Goal: Use online tool/utility: Utilize a website feature to perform a specific function

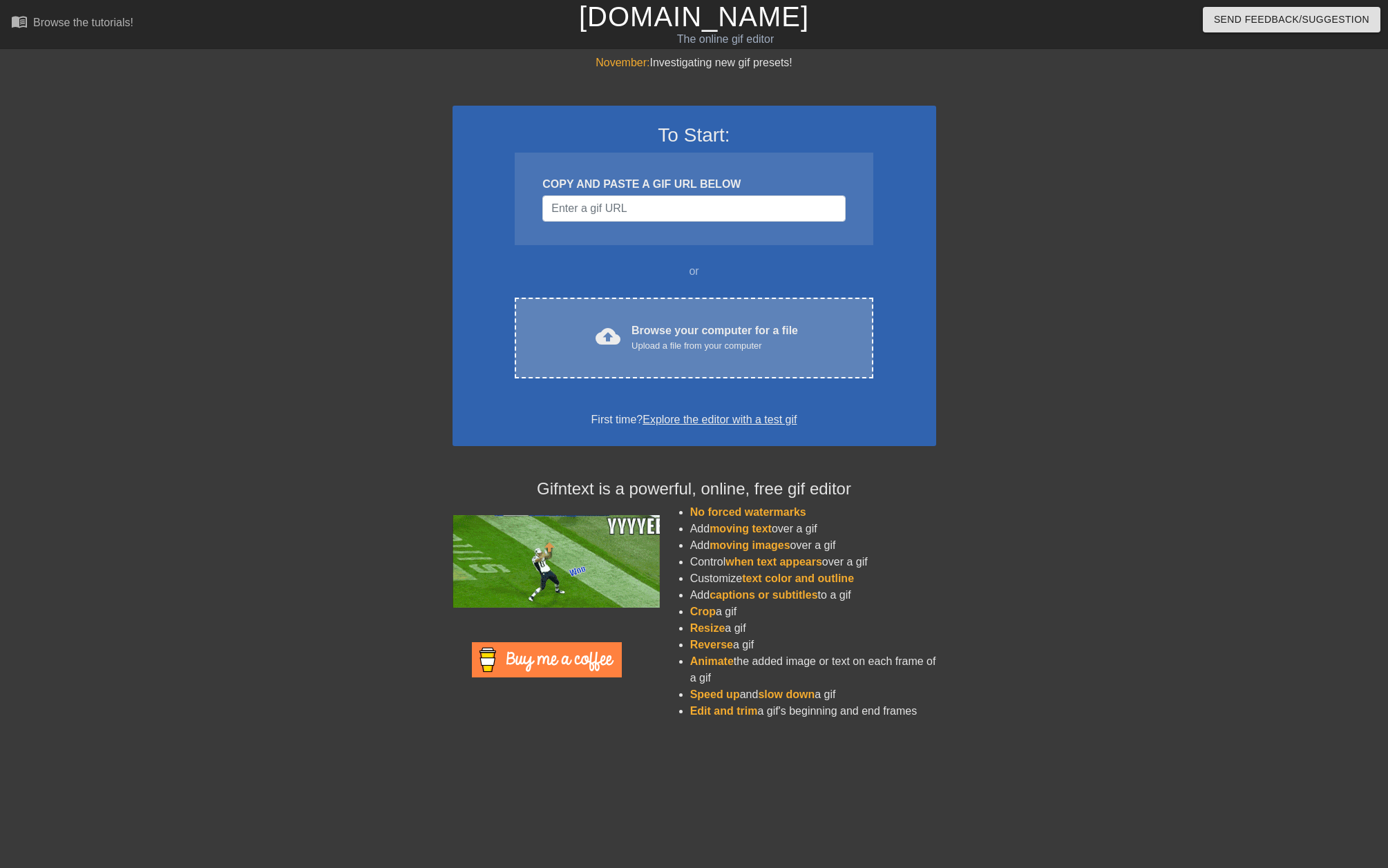
click at [730, 349] on div "Upload a file from your computer" at bounding box center [714, 346] width 167 height 14
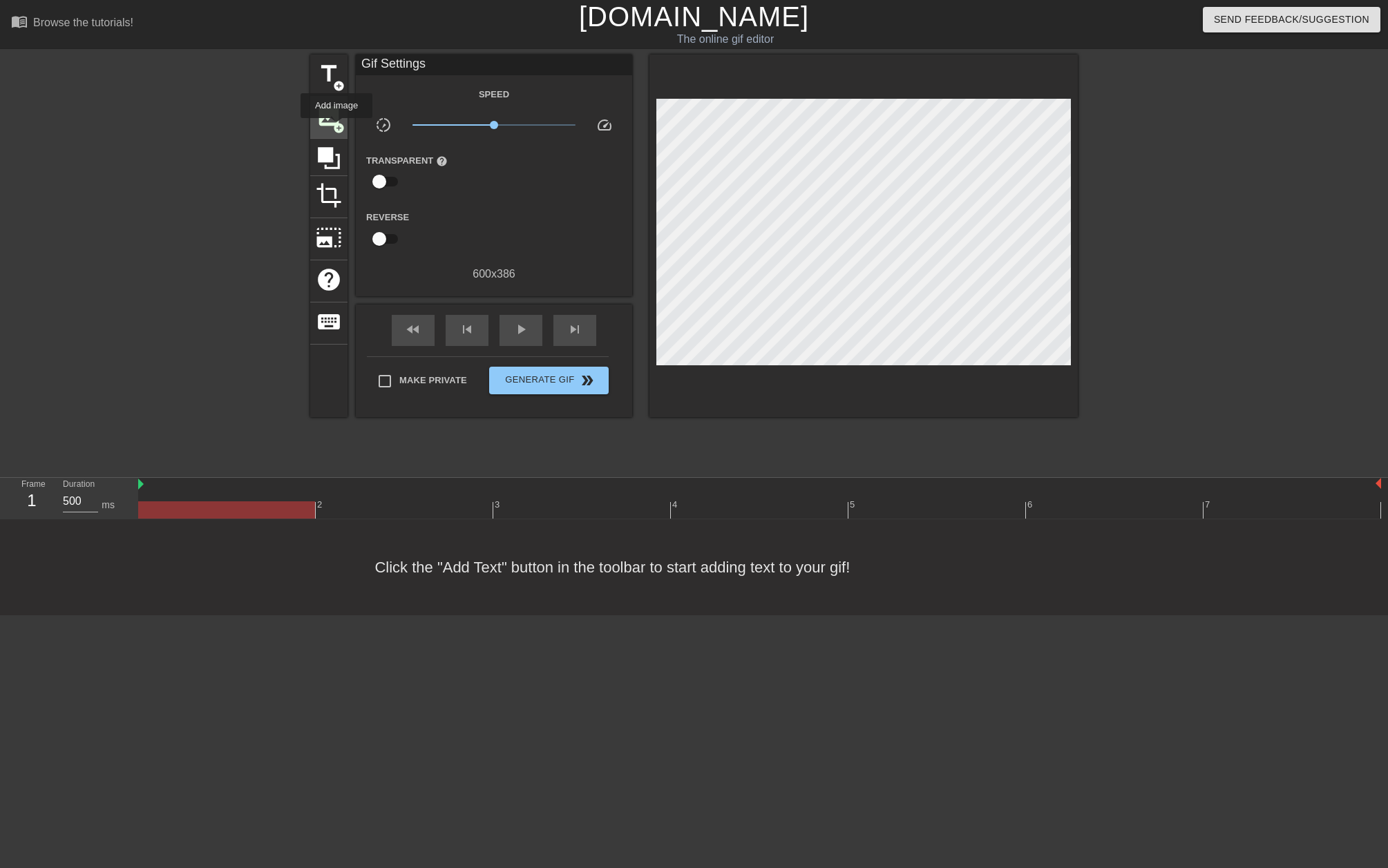
click at [337, 128] on span "add_circle" at bounding box center [338, 128] width 11 height 11
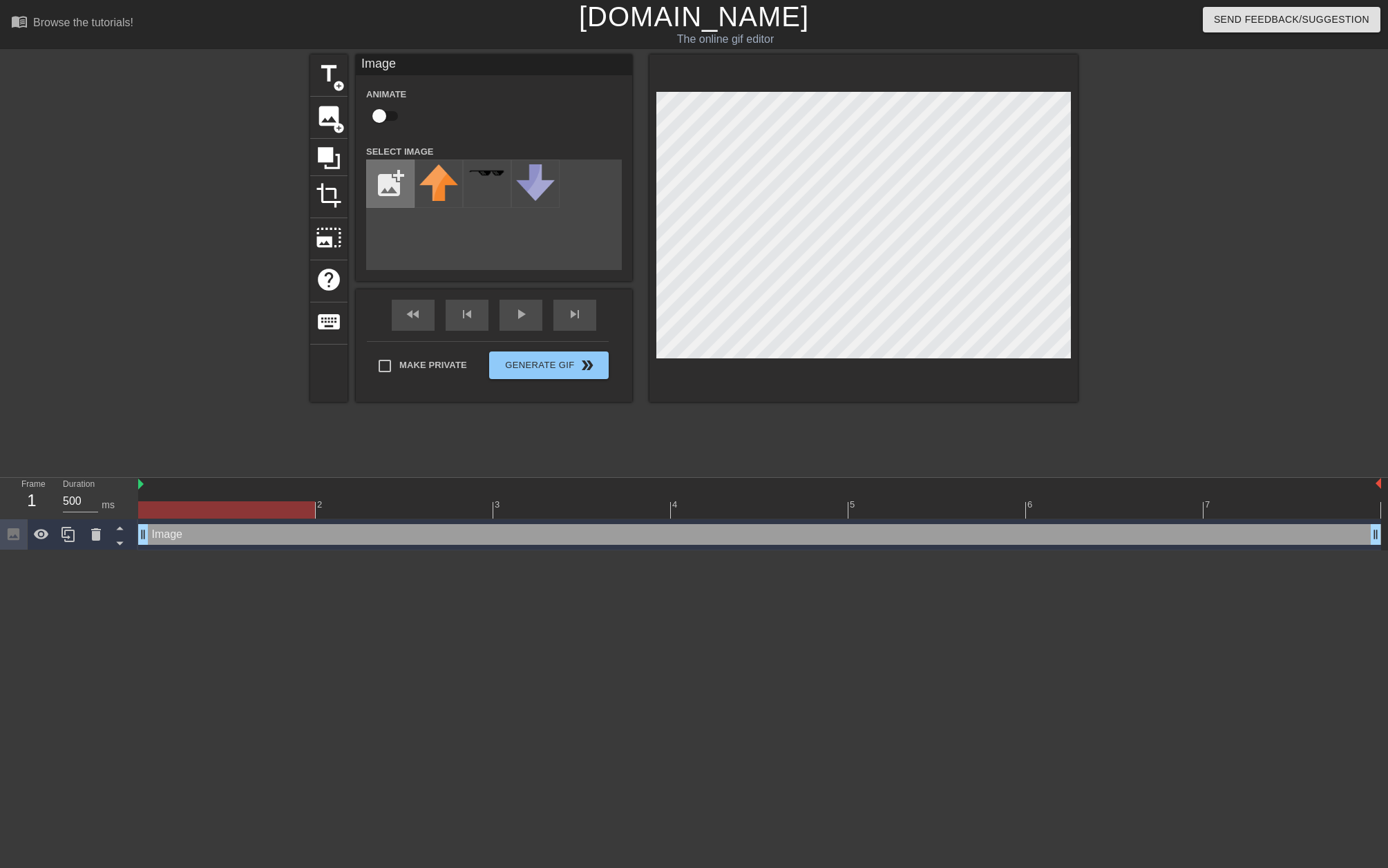
click at [388, 192] on input "file" at bounding box center [391, 183] width 47 height 47
click at [400, 176] on input "file" at bounding box center [391, 183] width 47 height 47
click at [394, 180] on input "file" at bounding box center [391, 183] width 47 height 47
type input "C:\fakepath\Dollce25.png"
click at [449, 184] on div at bounding box center [439, 184] width 49 height 49
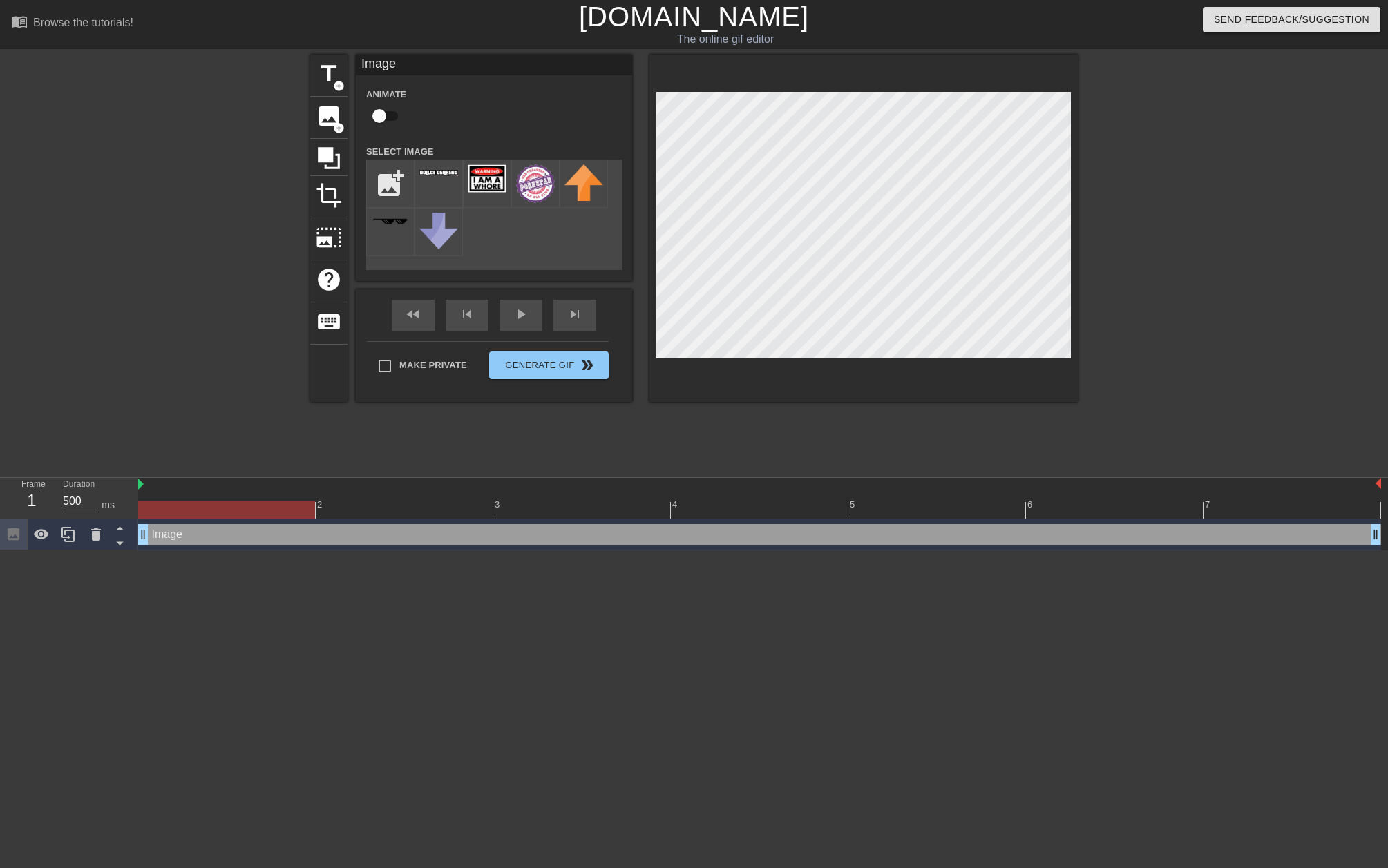
click at [529, 232] on div "add_photo_alternate" at bounding box center [494, 215] width 256 height 110
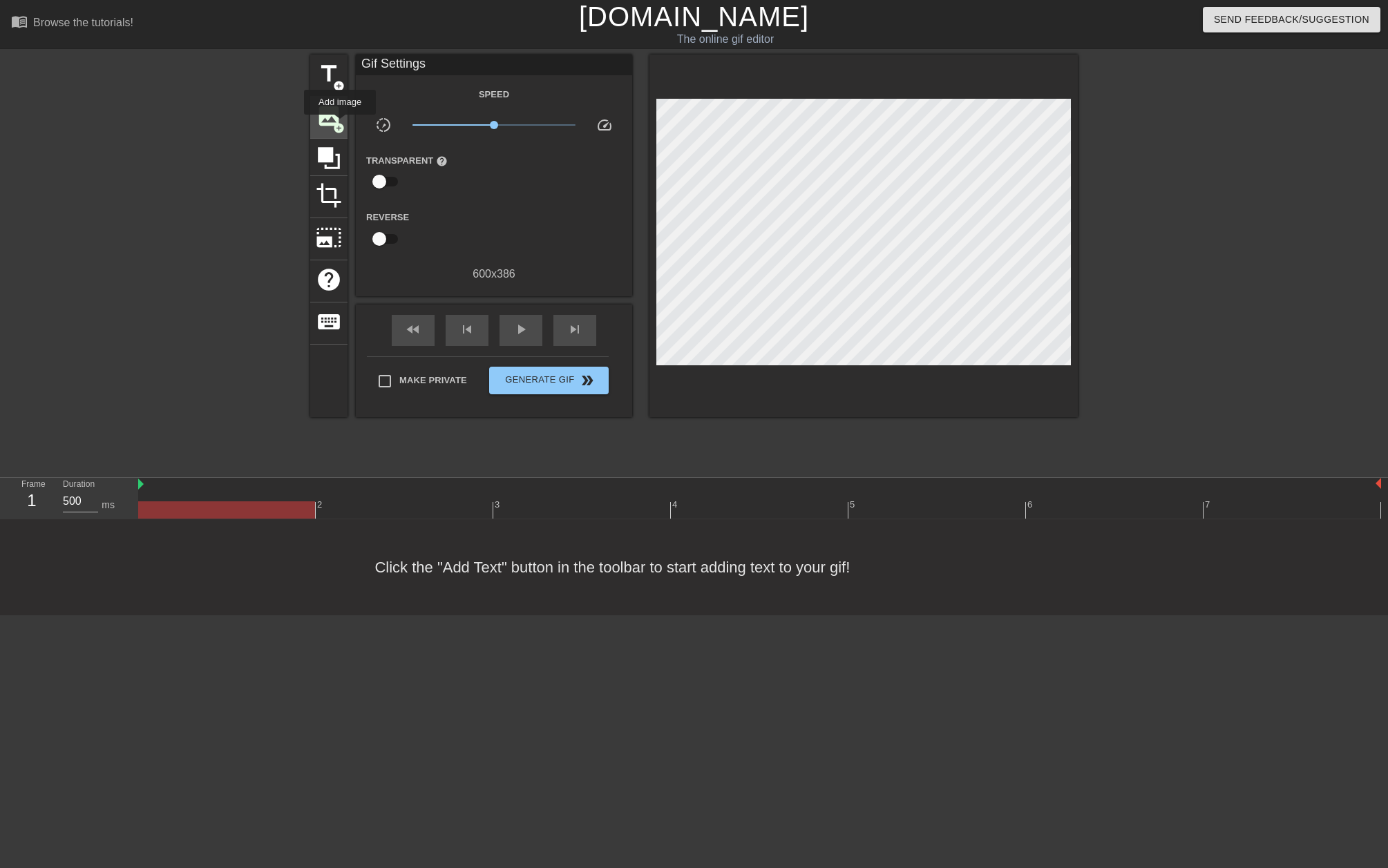
click at [340, 124] on span "add_circle" at bounding box center [338, 128] width 11 height 11
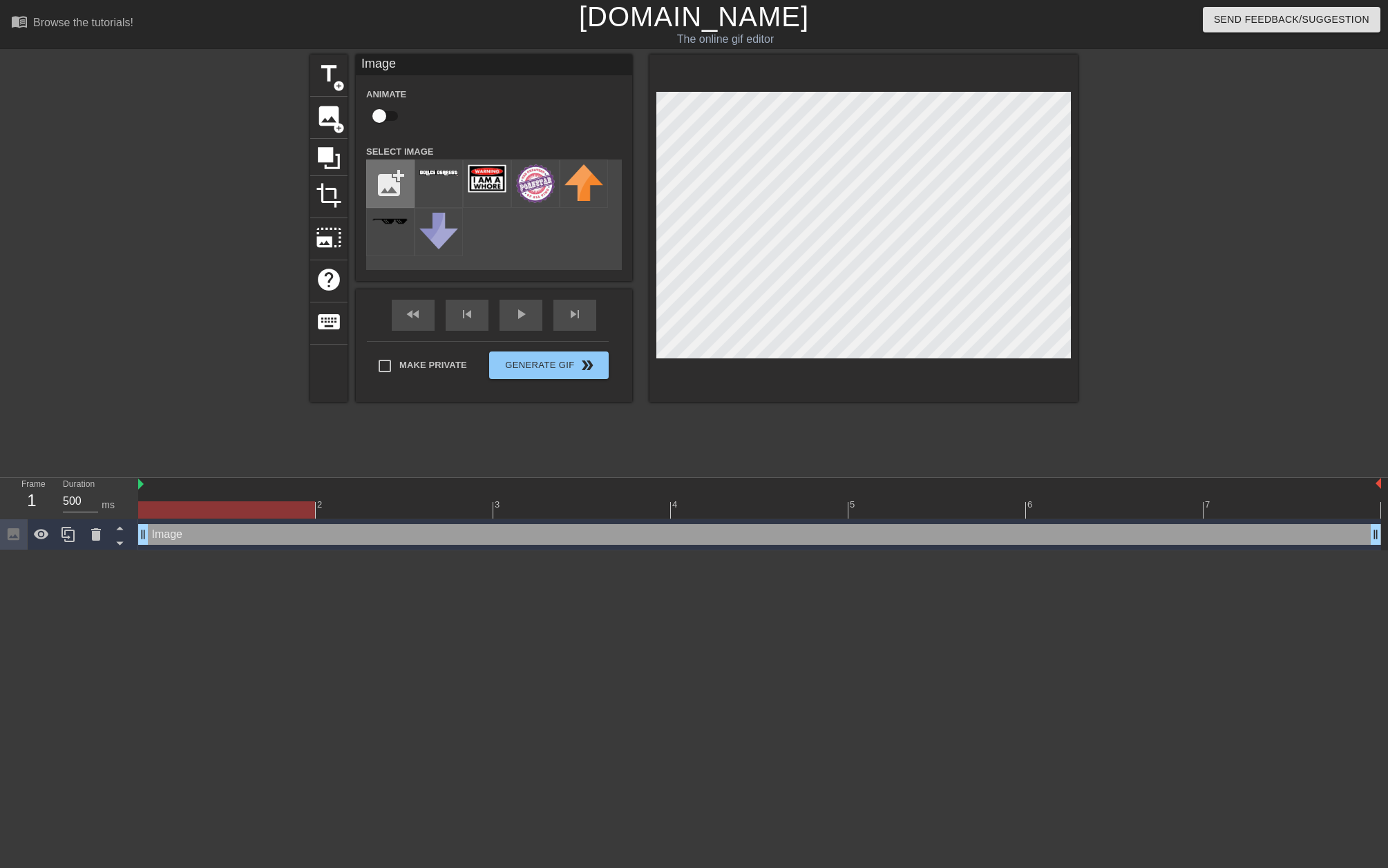
click at [389, 189] on input "file" at bounding box center [391, 183] width 47 height 47
type input "C:\fakepath\Dollce24.png"
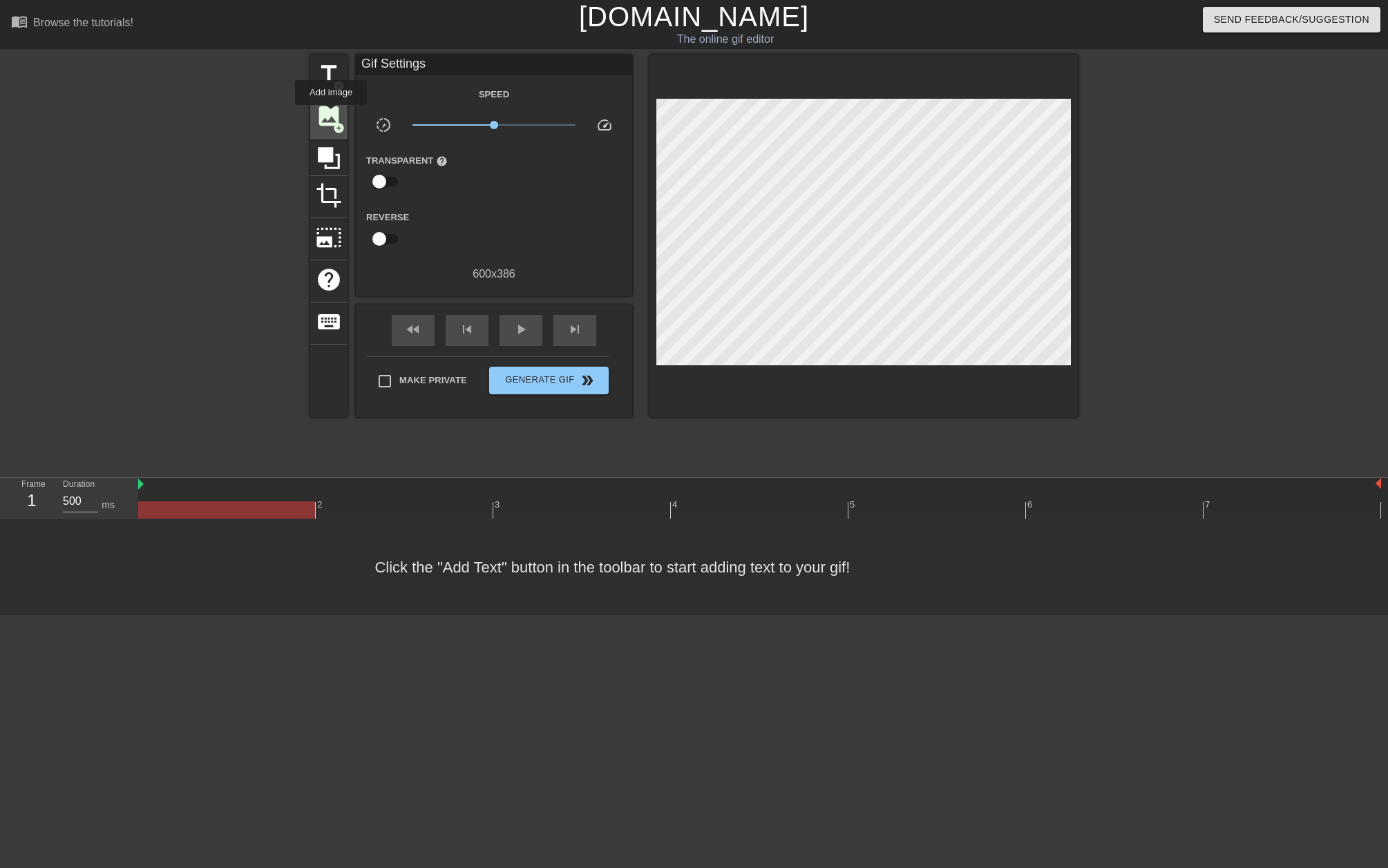
click at [331, 115] on span "image" at bounding box center [329, 116] width 26 height 26
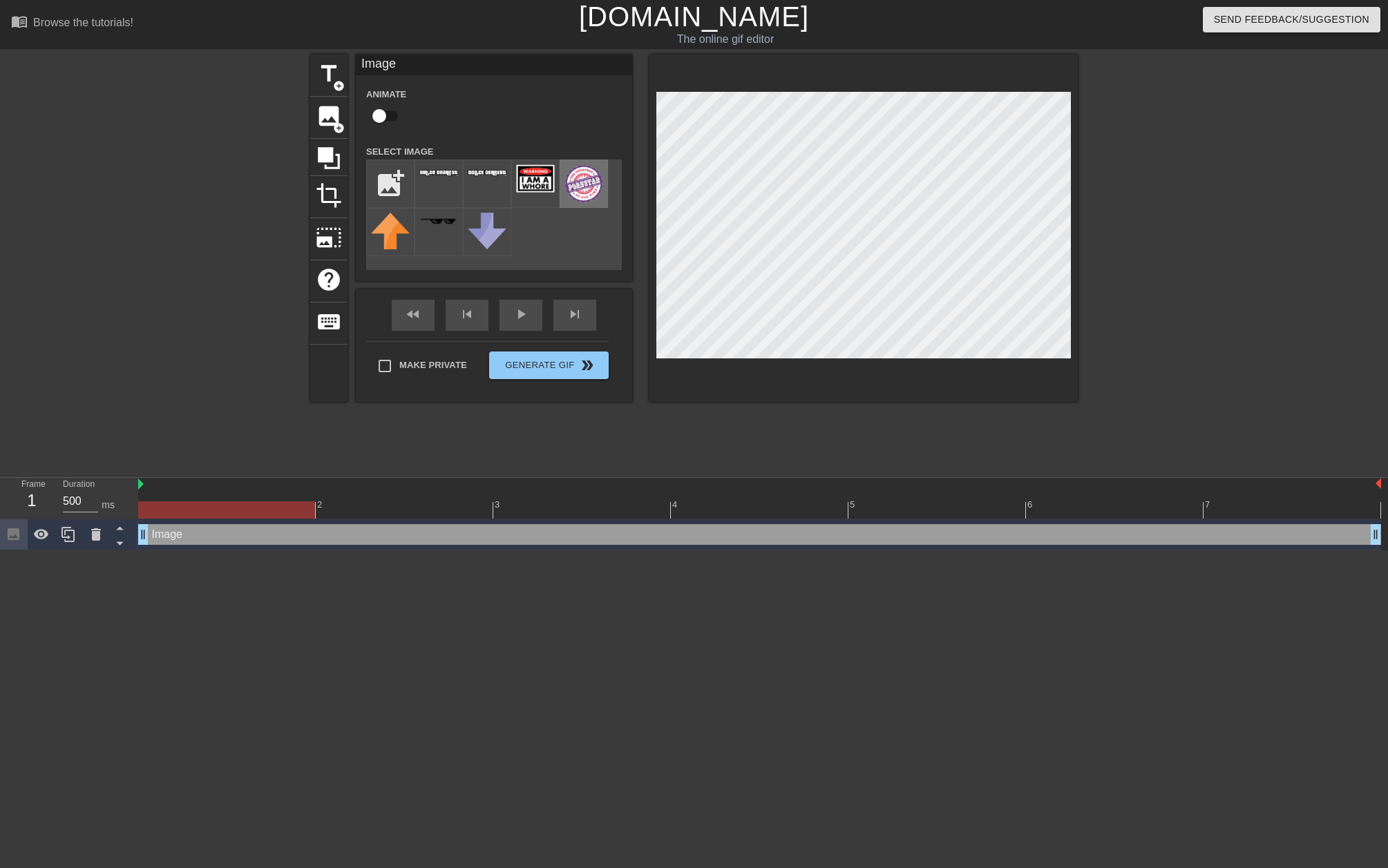
click at [588, 184] on img at bounding box center [583, 183] width 39 height 39
click at [529, 187] on img at bounding box center [535, 178] width 39 height 28
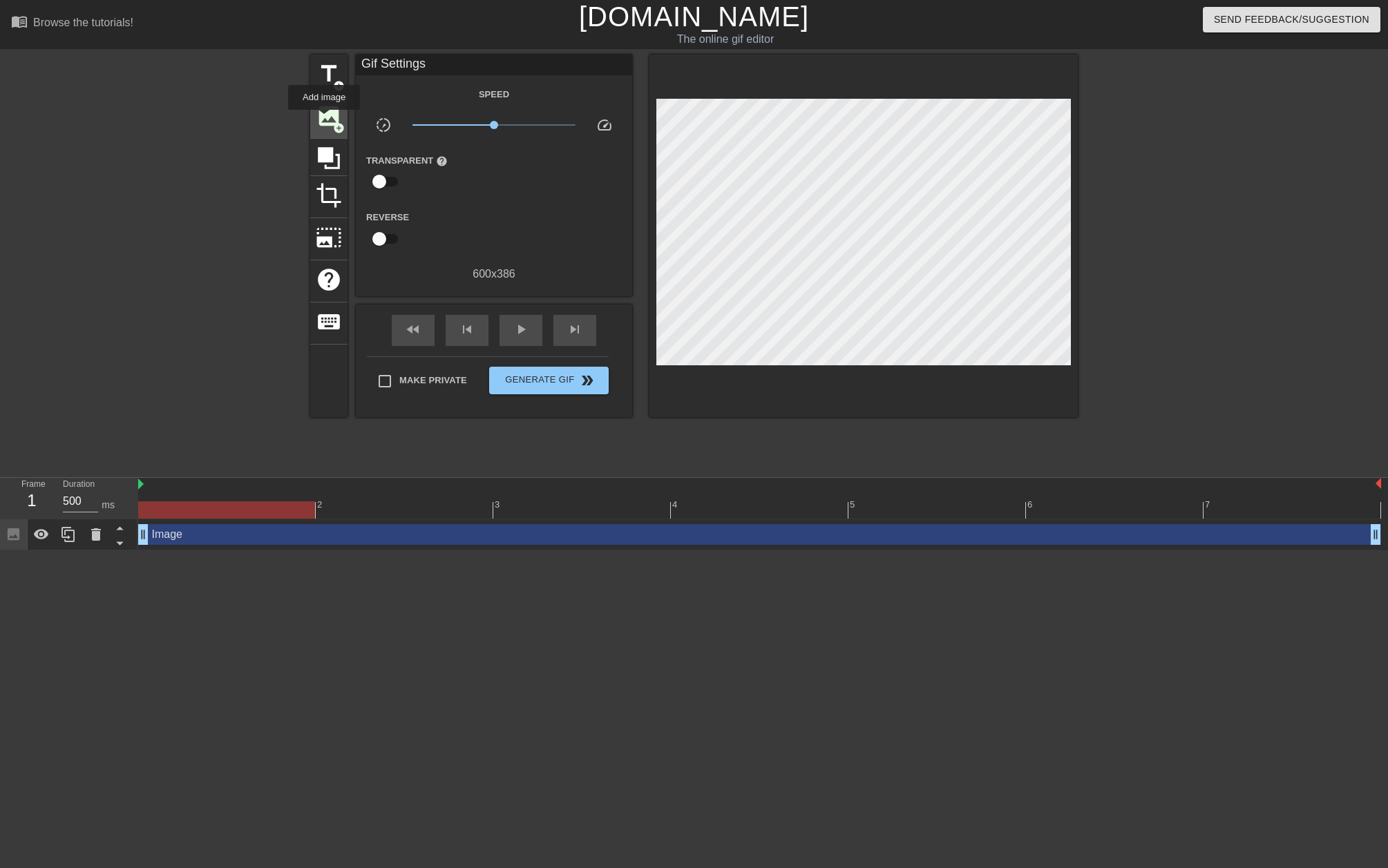
click at [324, 120] on span "image" at bounding box center [329, 116] width 26 height 26
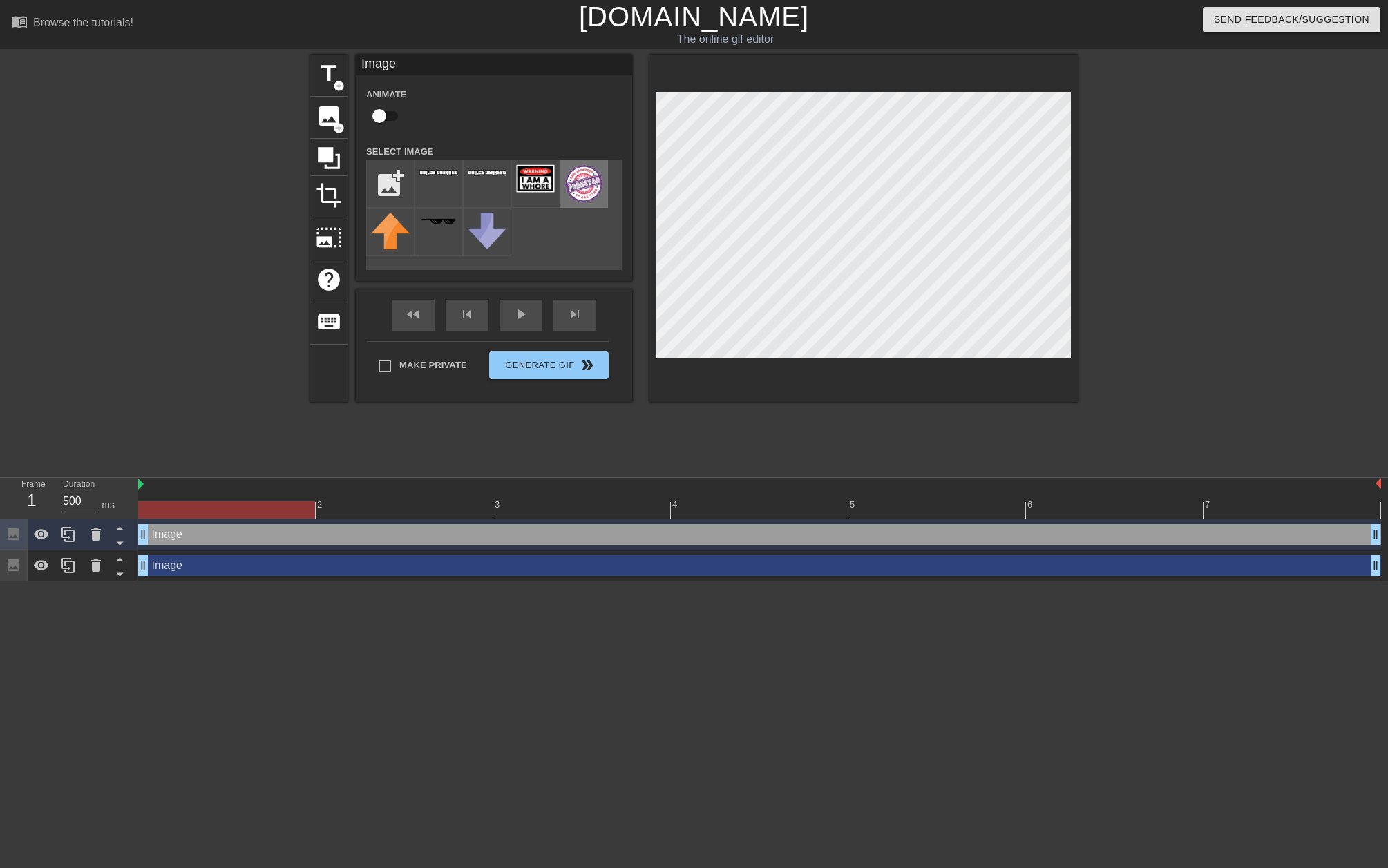
click at [579, 180] on img at bounding box center [583, 183] width 39 height 39
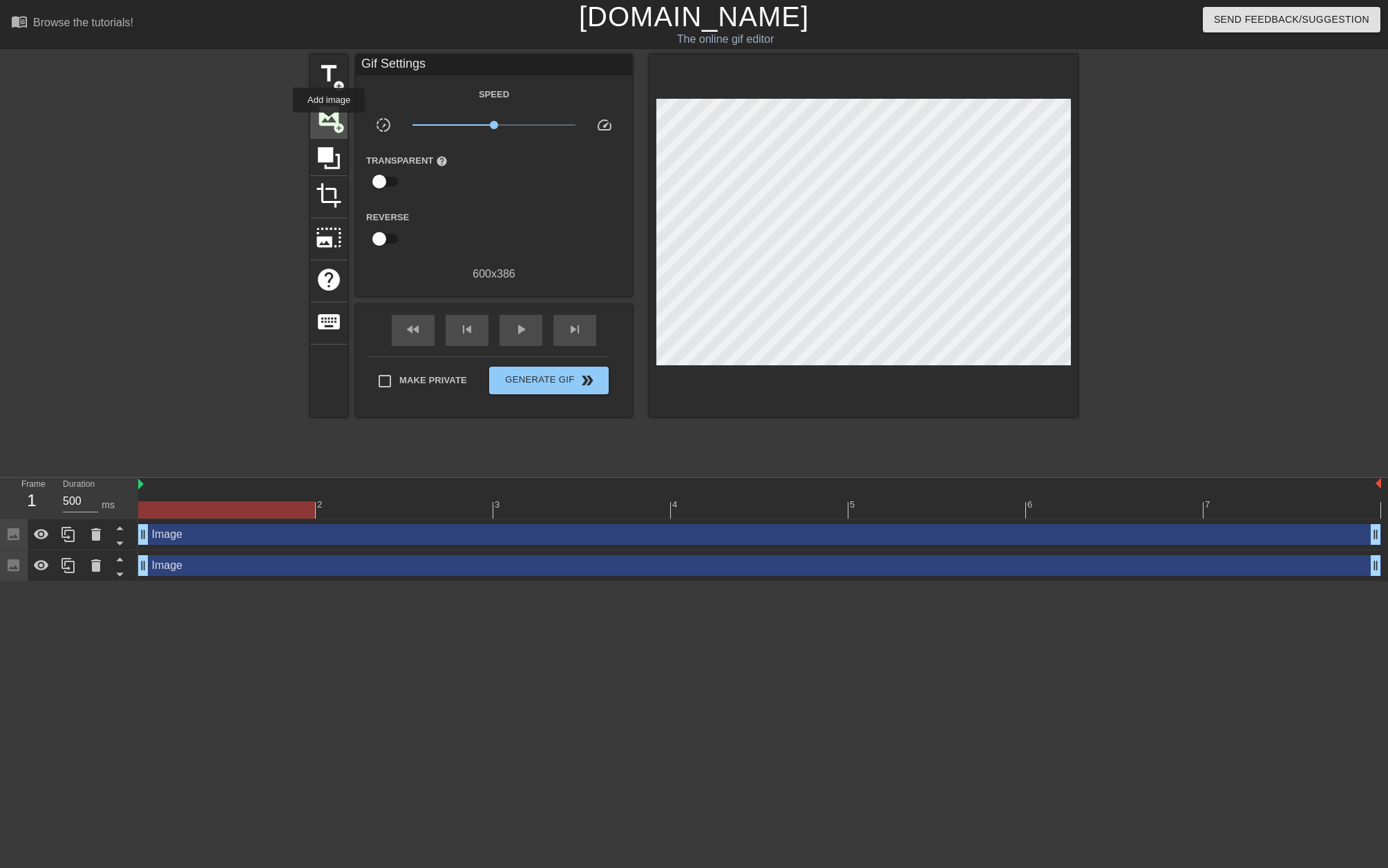
click at [330, 123] on span "image" at bounding box center [329, 116] width 26 height 26
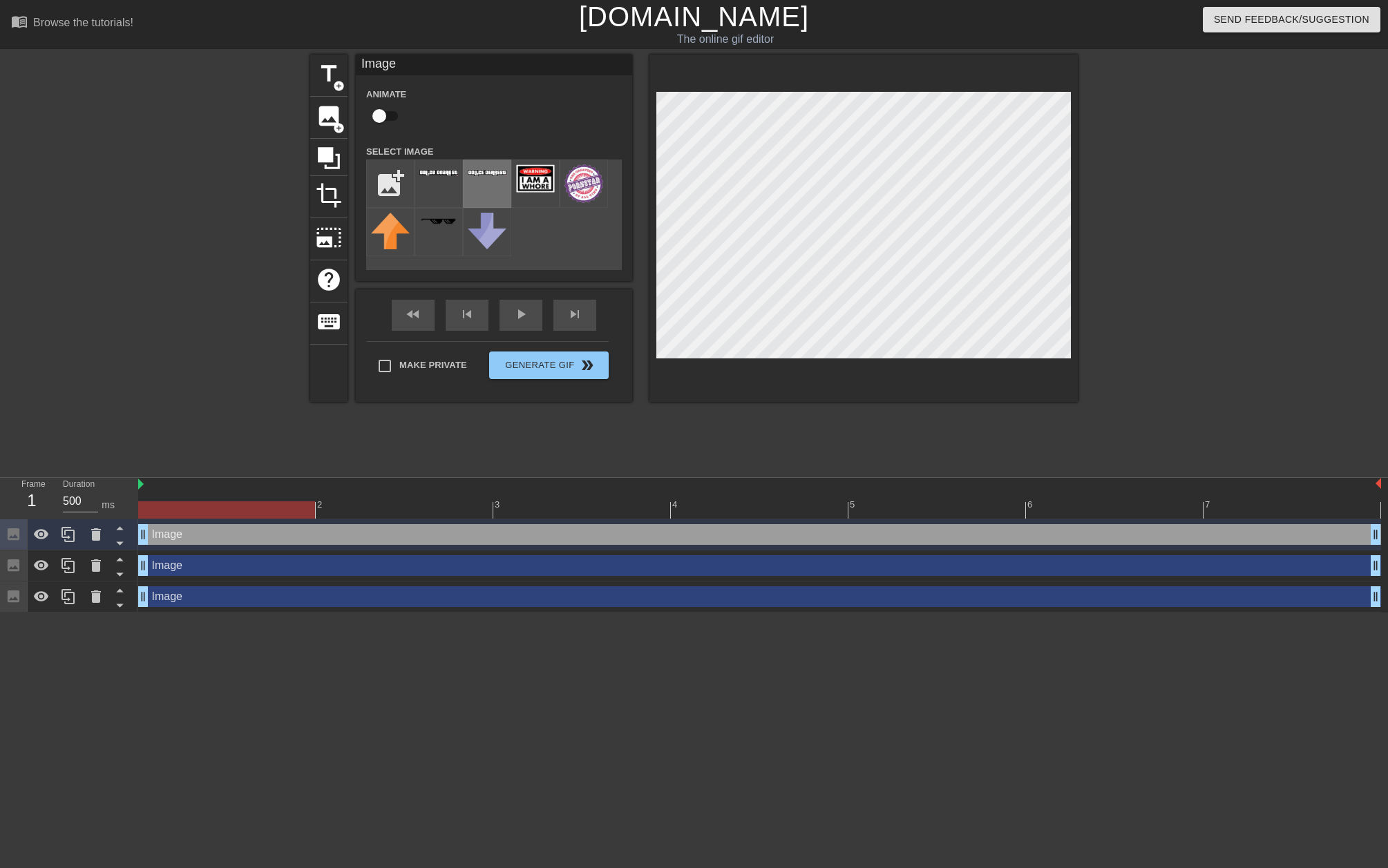
click at [479, 176] on img at bounding box center [487, 173] width 39 height 6
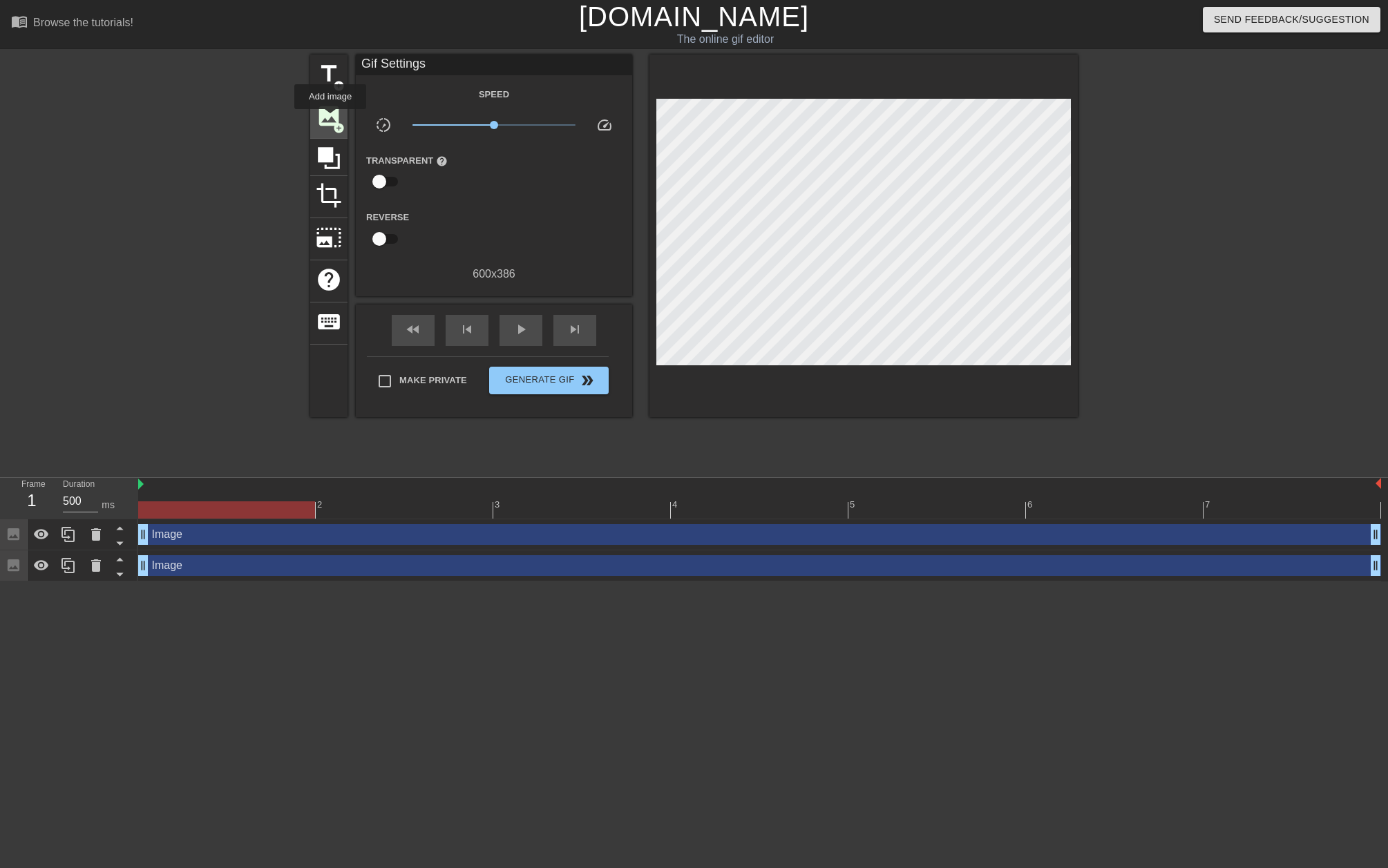
click at [331, 119] on span "image" at bounding box center [329, 116] width 26 height 26
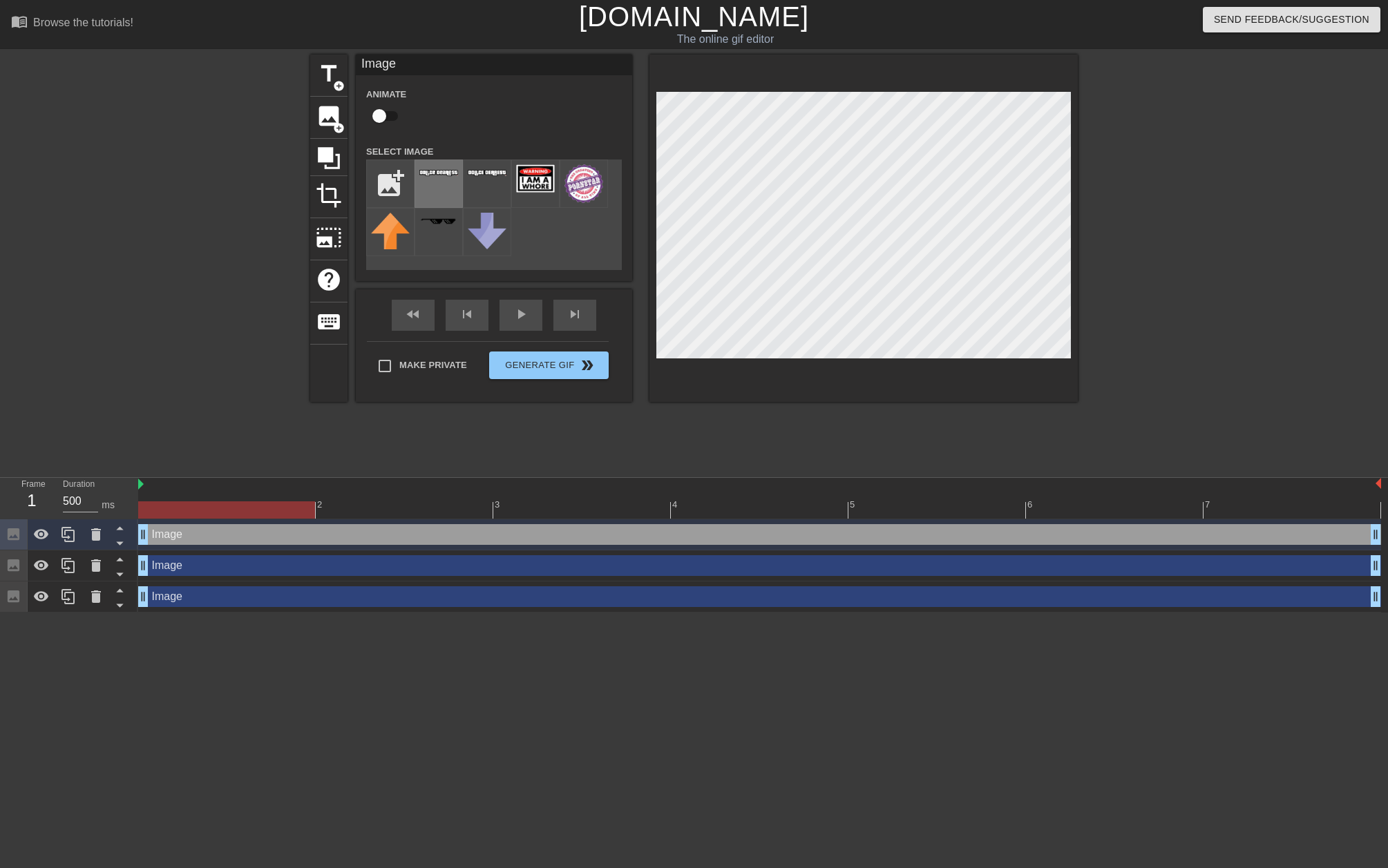
click at [443, 174] on img at bounding box center [439, 173] width 39 height 6
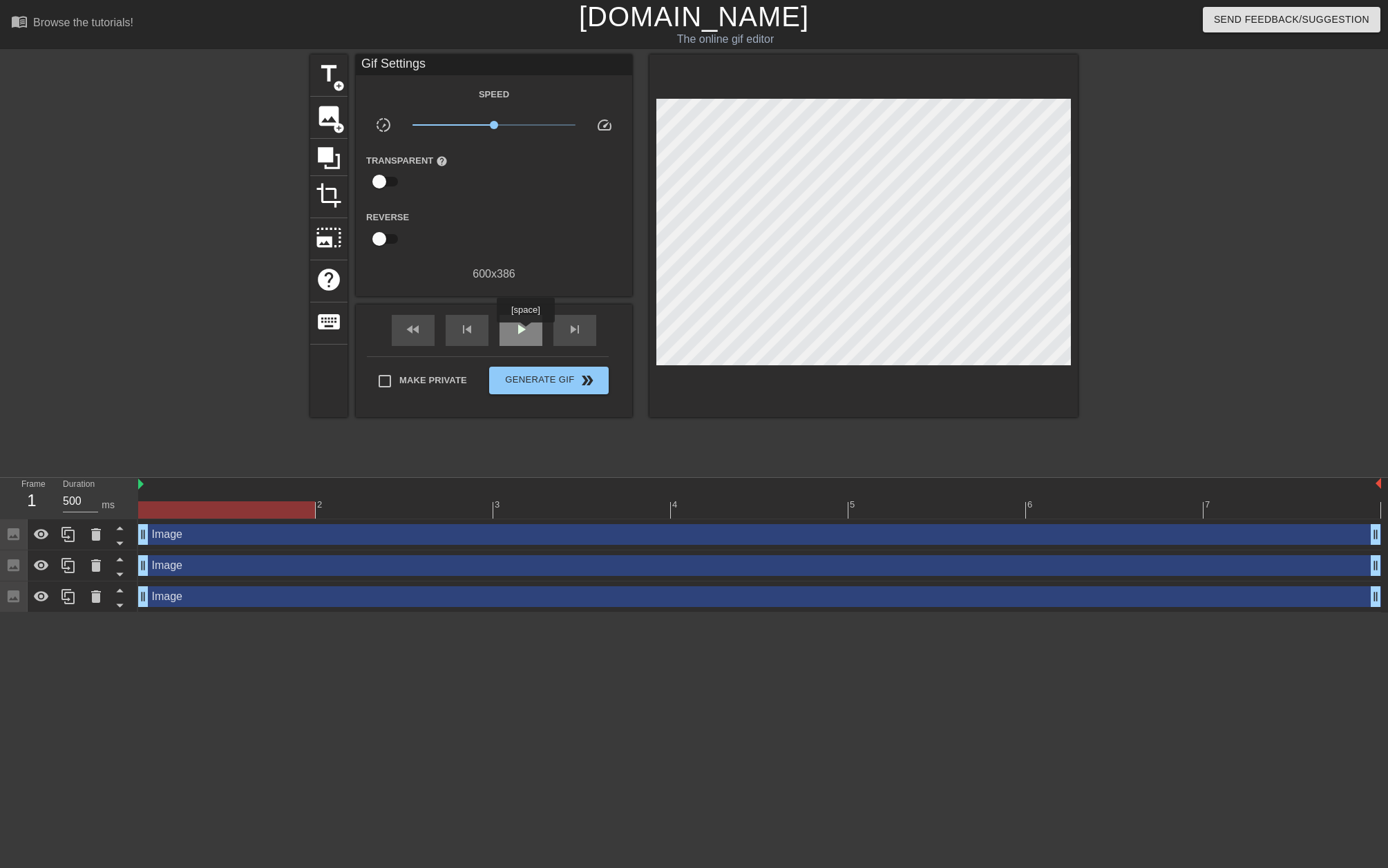
click at [527, 332] on span "play_arrow" at bounding box center [521, 330] width 17 height 17
click at [334, 120] on span "image" at bounding box center [329, 116] width 26 height 26
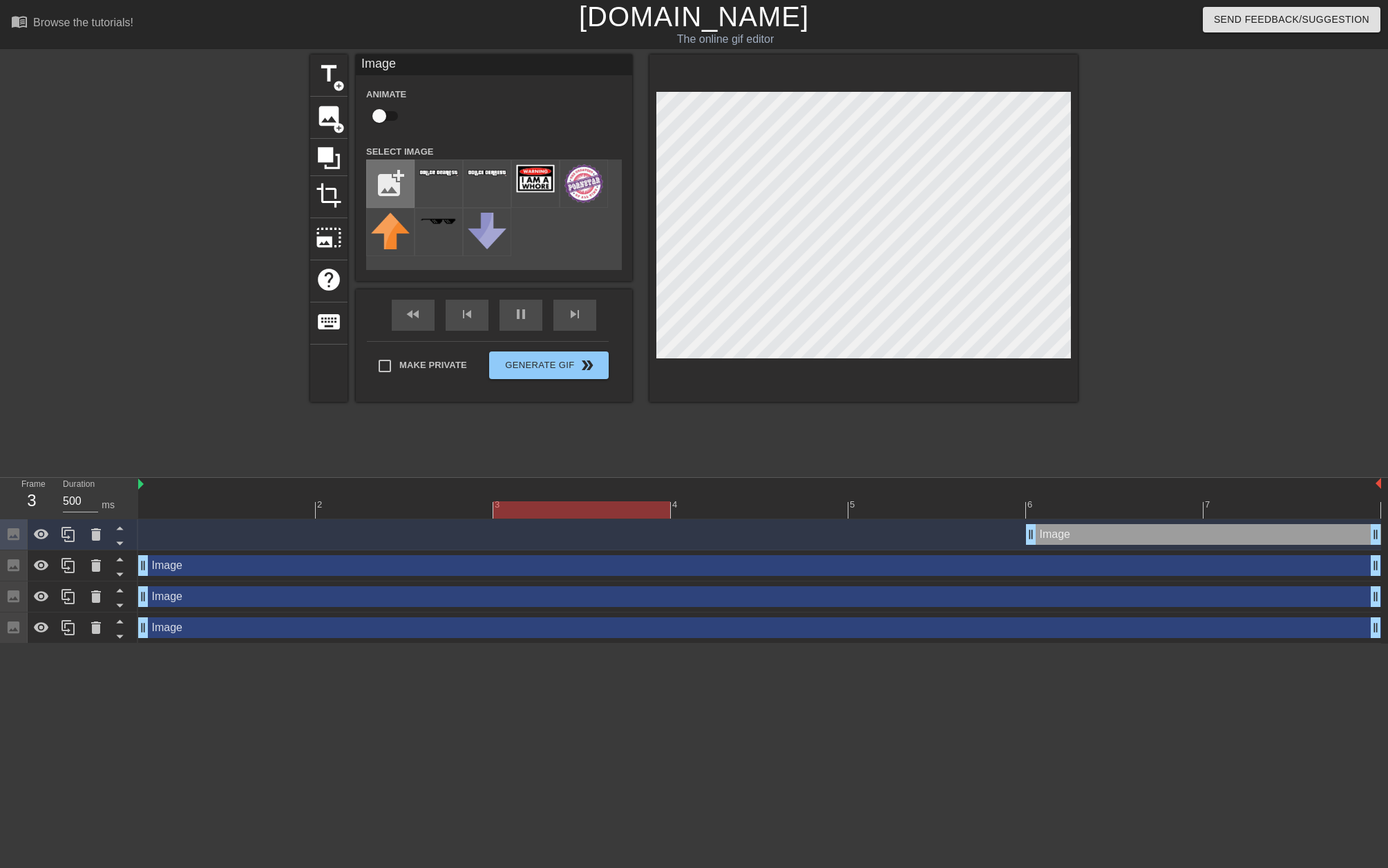
click at [389, 172] on input "file" at bounding box center [391, 183] width 47 height 47
type input "C:\fakepath\Heart Tattoo1.png"
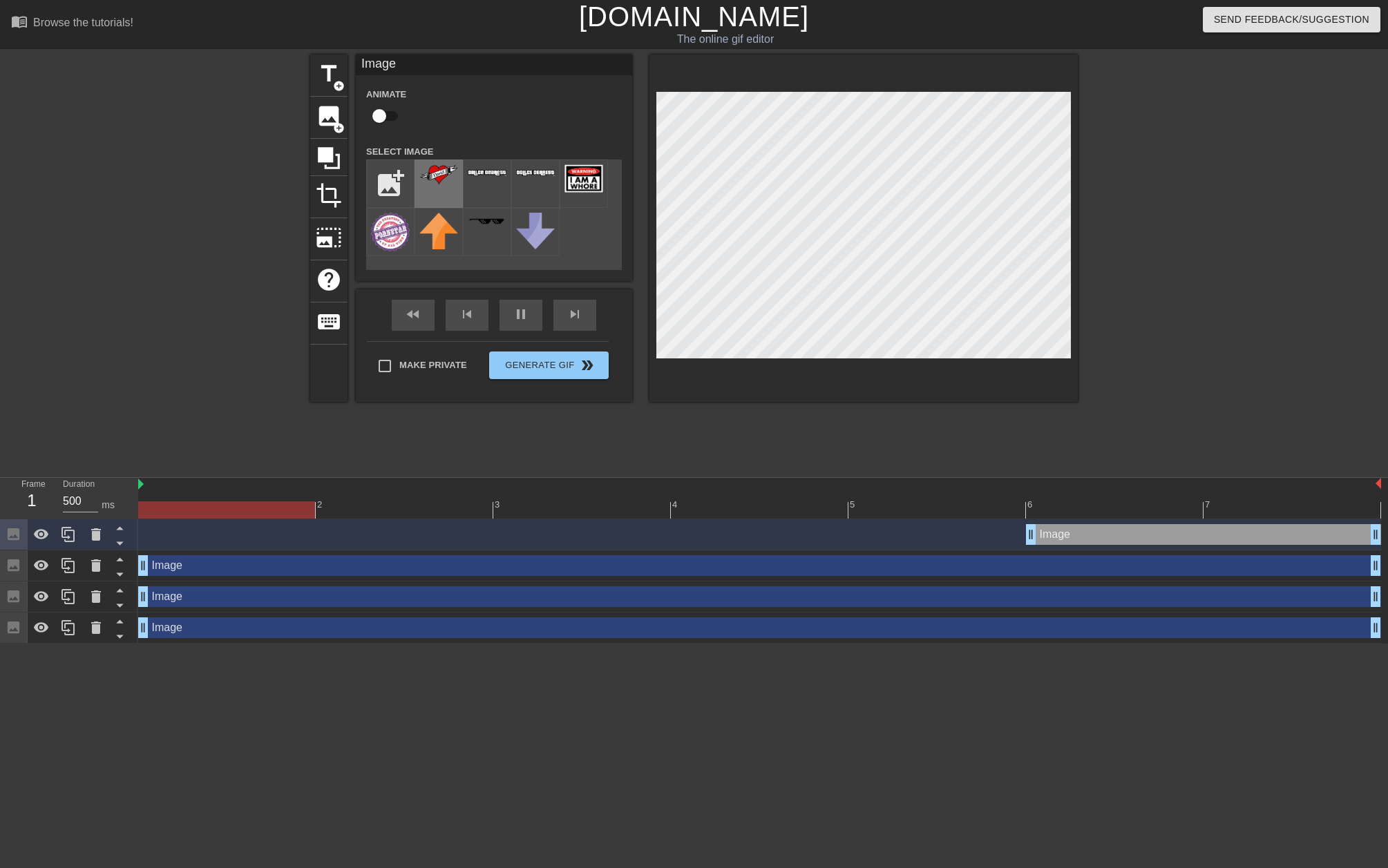
click at [443, 171] on img at bounding box center [439, 174] width 39 height 21
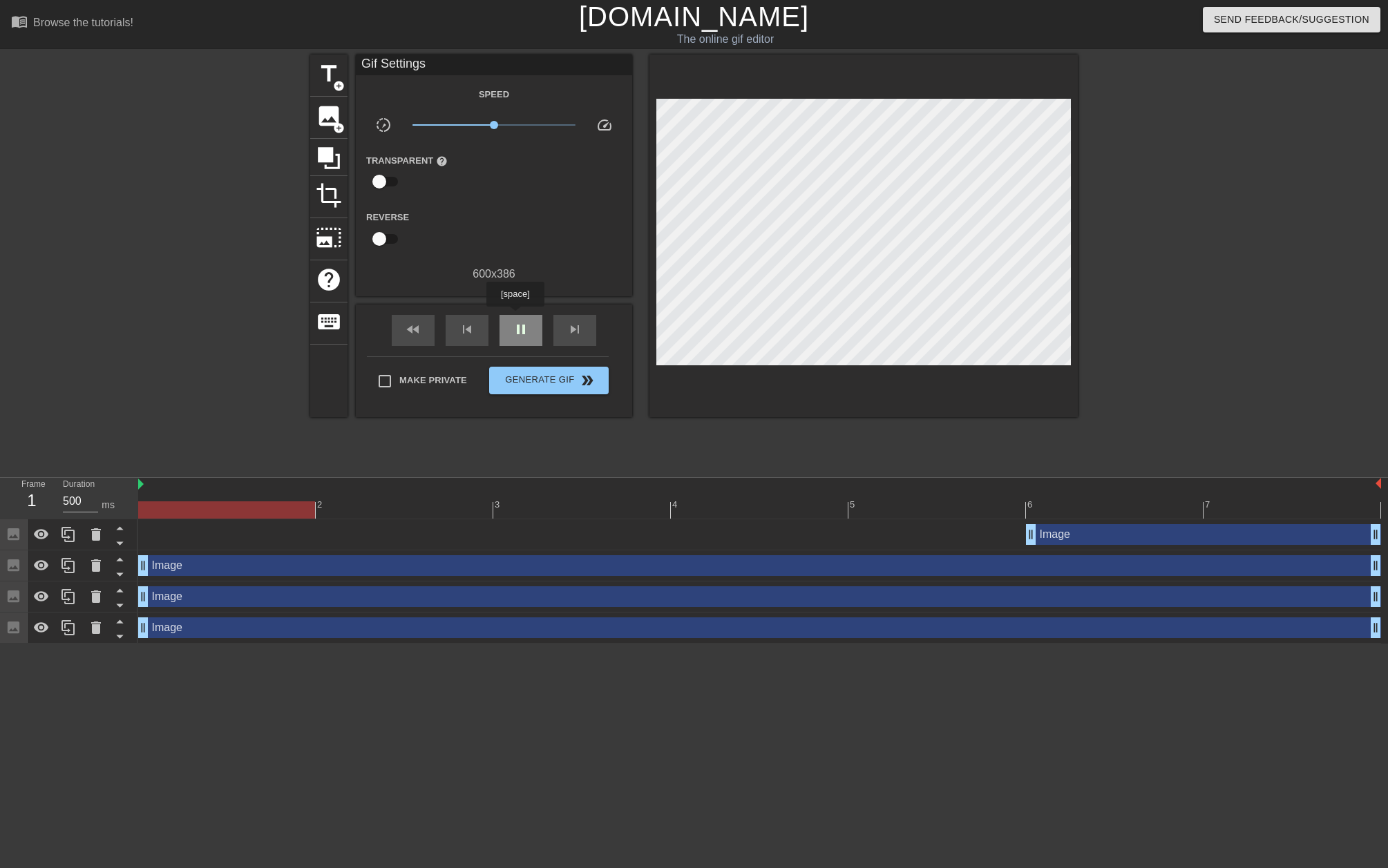
click at [517, 317] on div "pause" at bounding box center [521, 330] width 43 height 31
click at [333, 114] on span "image" at bounding box center [329, 116] width 26 height 26
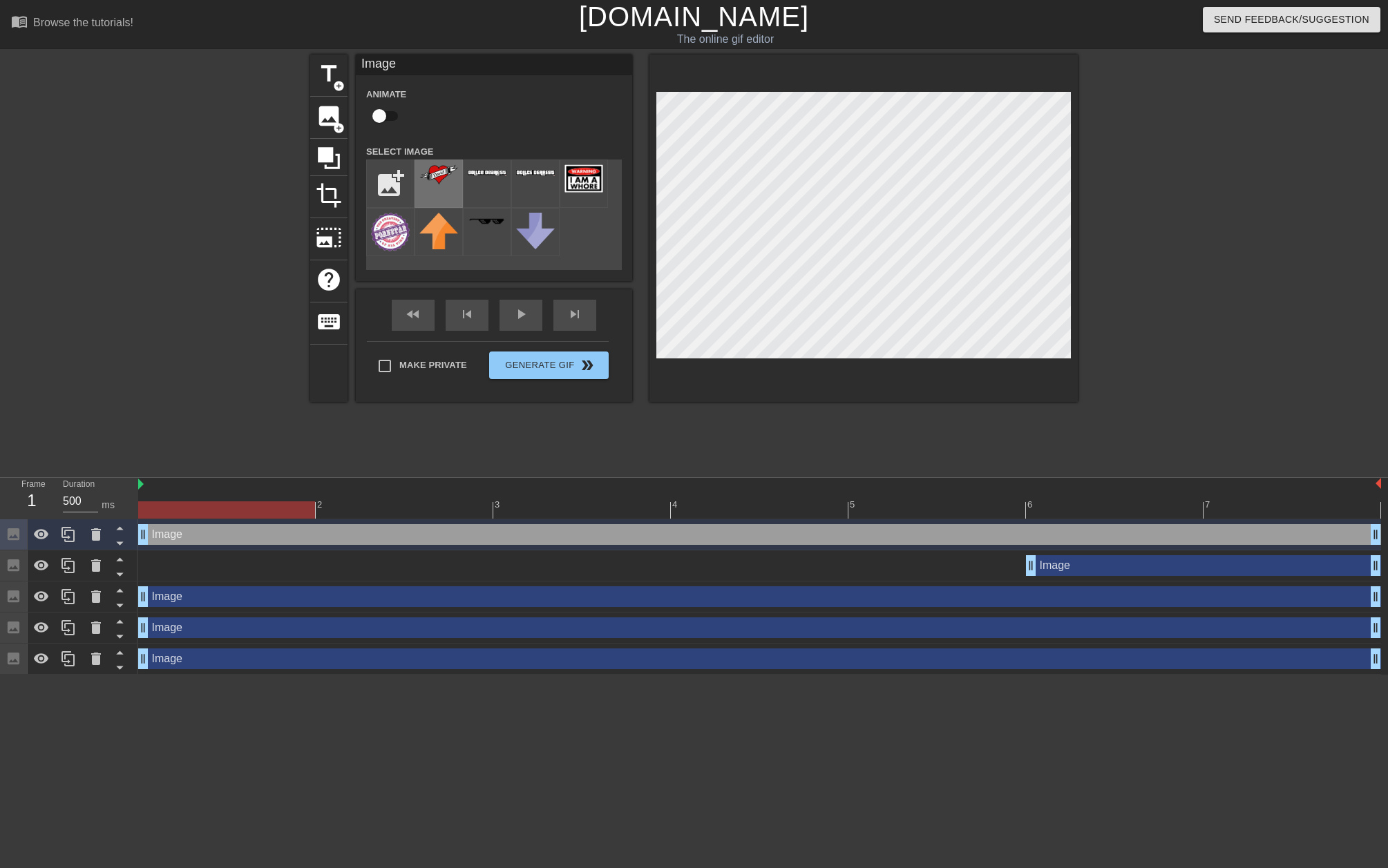
click at [448, 177] on img at bounding box center [439, 174] width 39 height 21
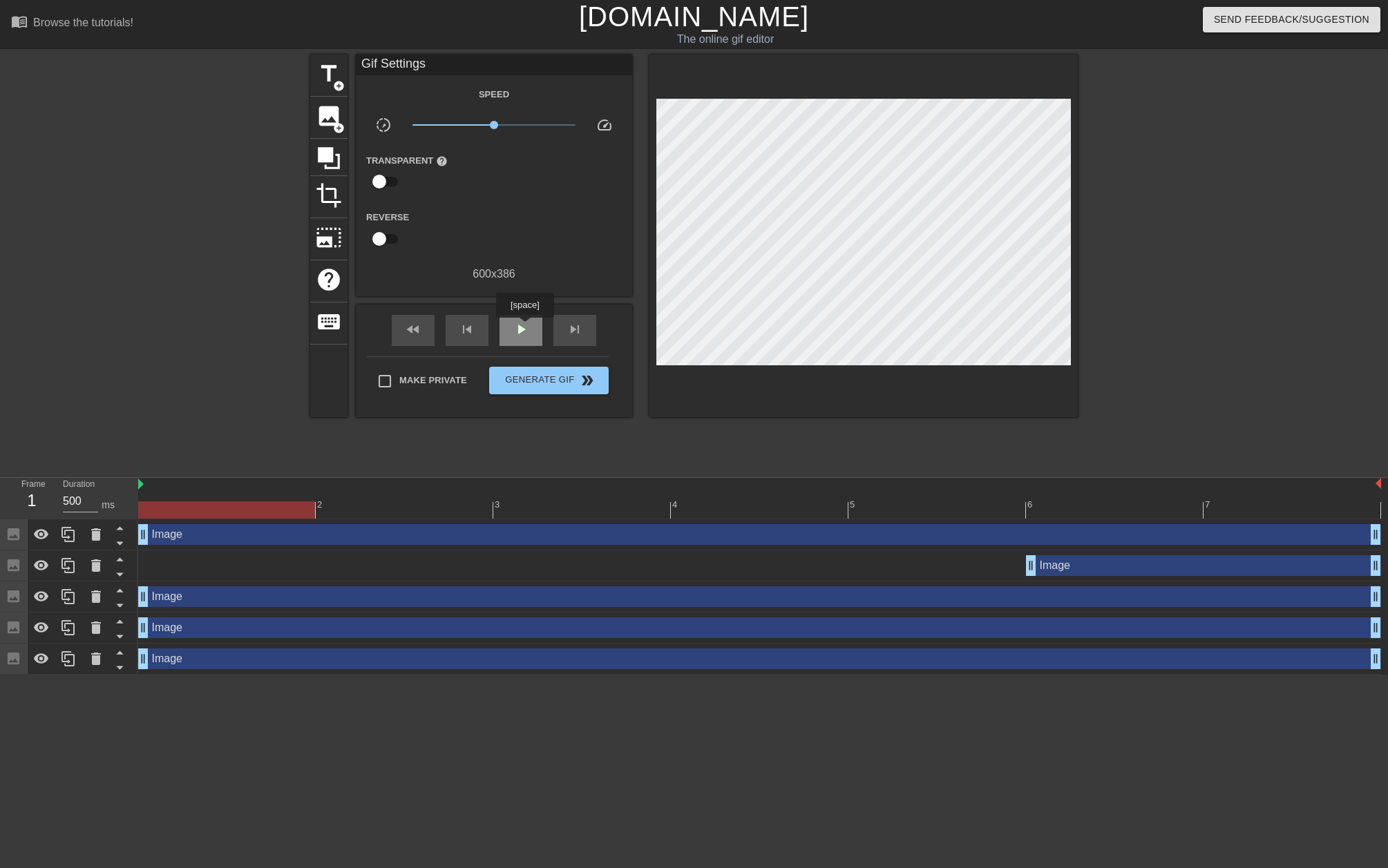
click at [526, 327] on span "play_arrow" at bounding box center [521, 330] width 17 height 17
click at [525, 326] on span "pause" at bounding box center [521, 330] width 17 height 17
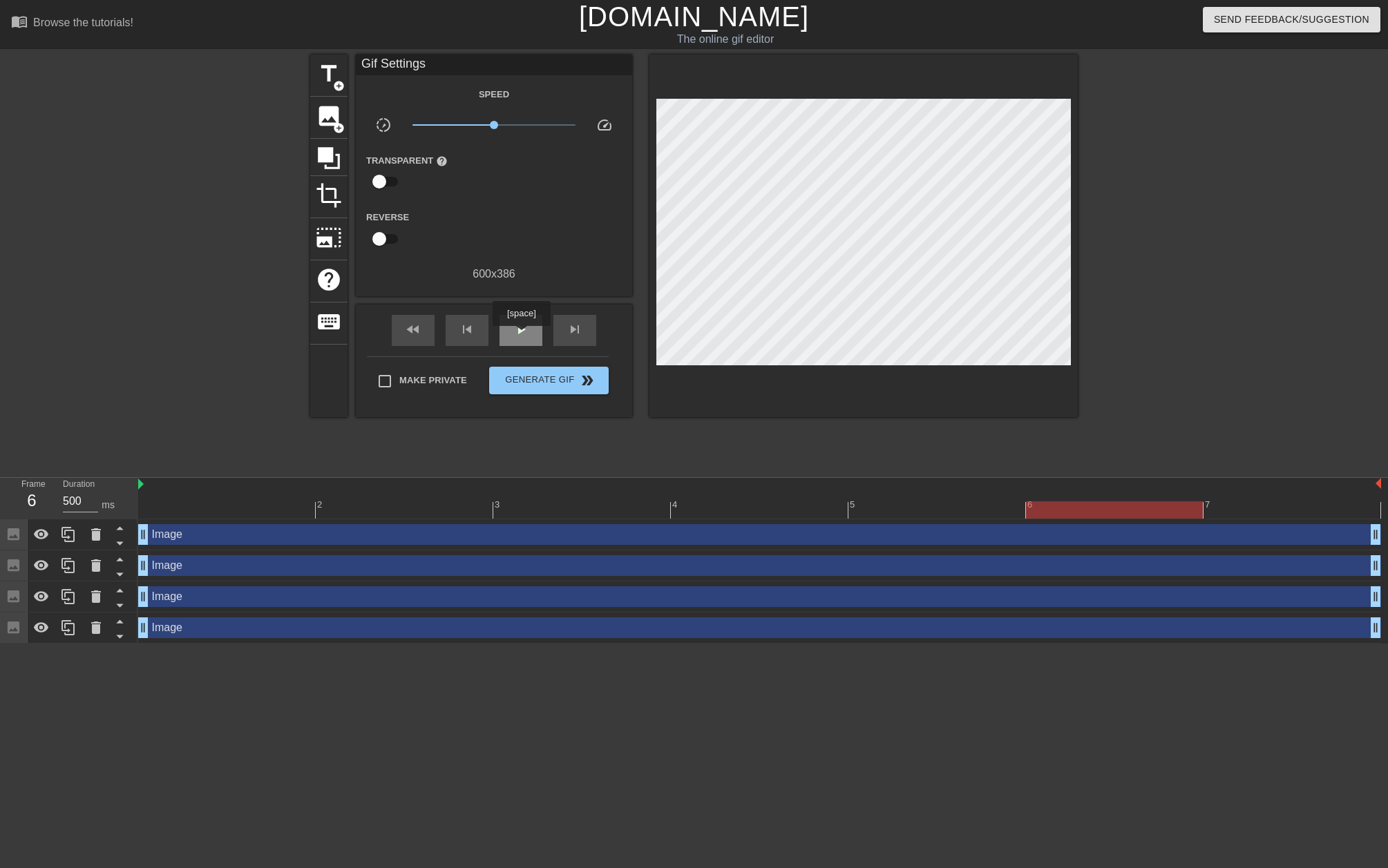
click at [523, 336] on span "play_arrow" at bounding box center [521, 330] width 17 height 17
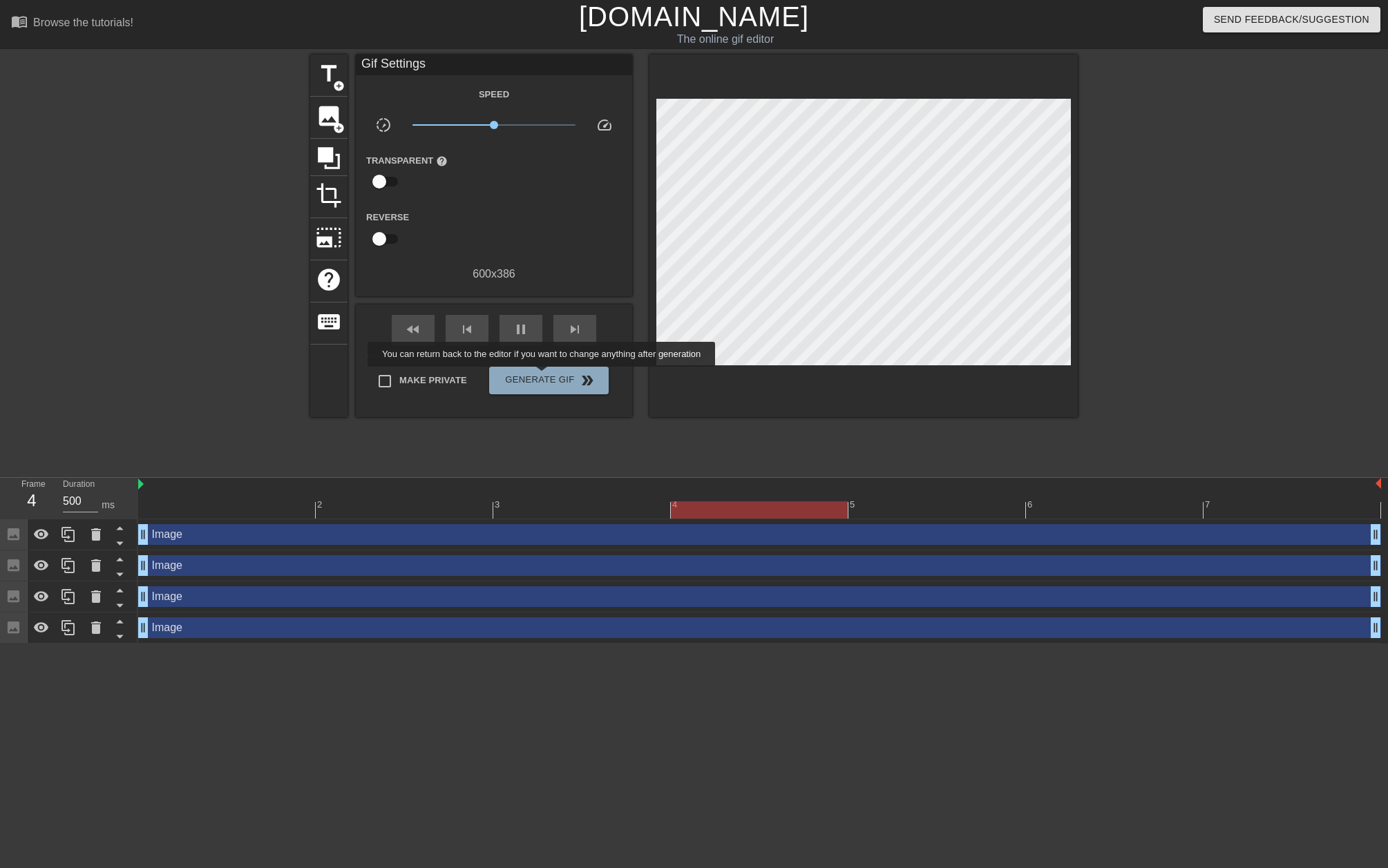
click at [550, 376] on span "Generate Gif double_arrow" at bounding box center [549, 381] width 108 height 17
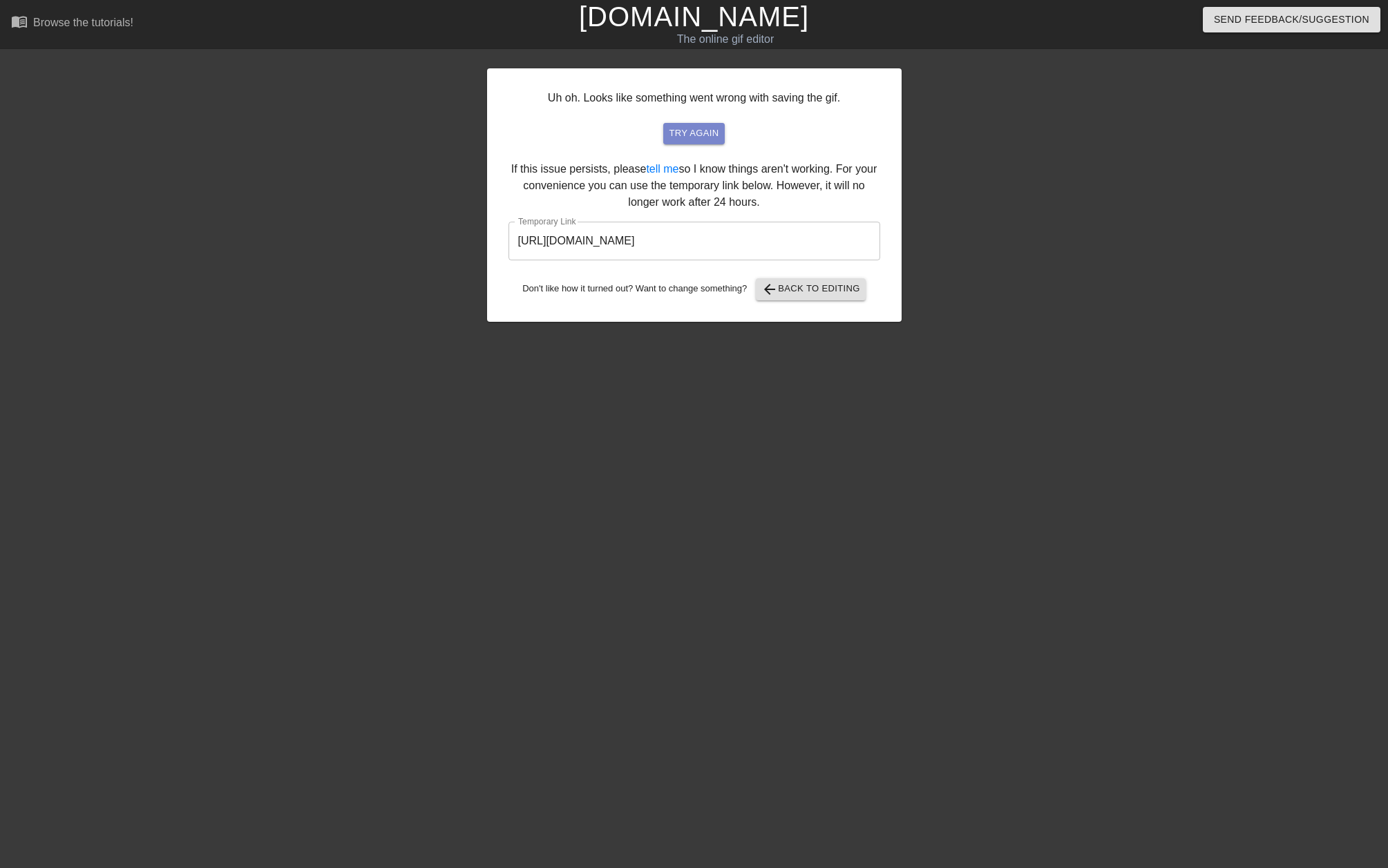
click at [697, 133] on span "try again" at bounding box center [693, 133] width 49 height 16
click at [690, 135] on span "try again" at bounding box center [693, 133] width 49 height 16
click at [691, 135] on span "try again" at bounding box center [693, 133] width 49 height 16
click at [828, 287] on span "arrow_back Back to Editing" at bounding box center [811, 289] width 99 height 17
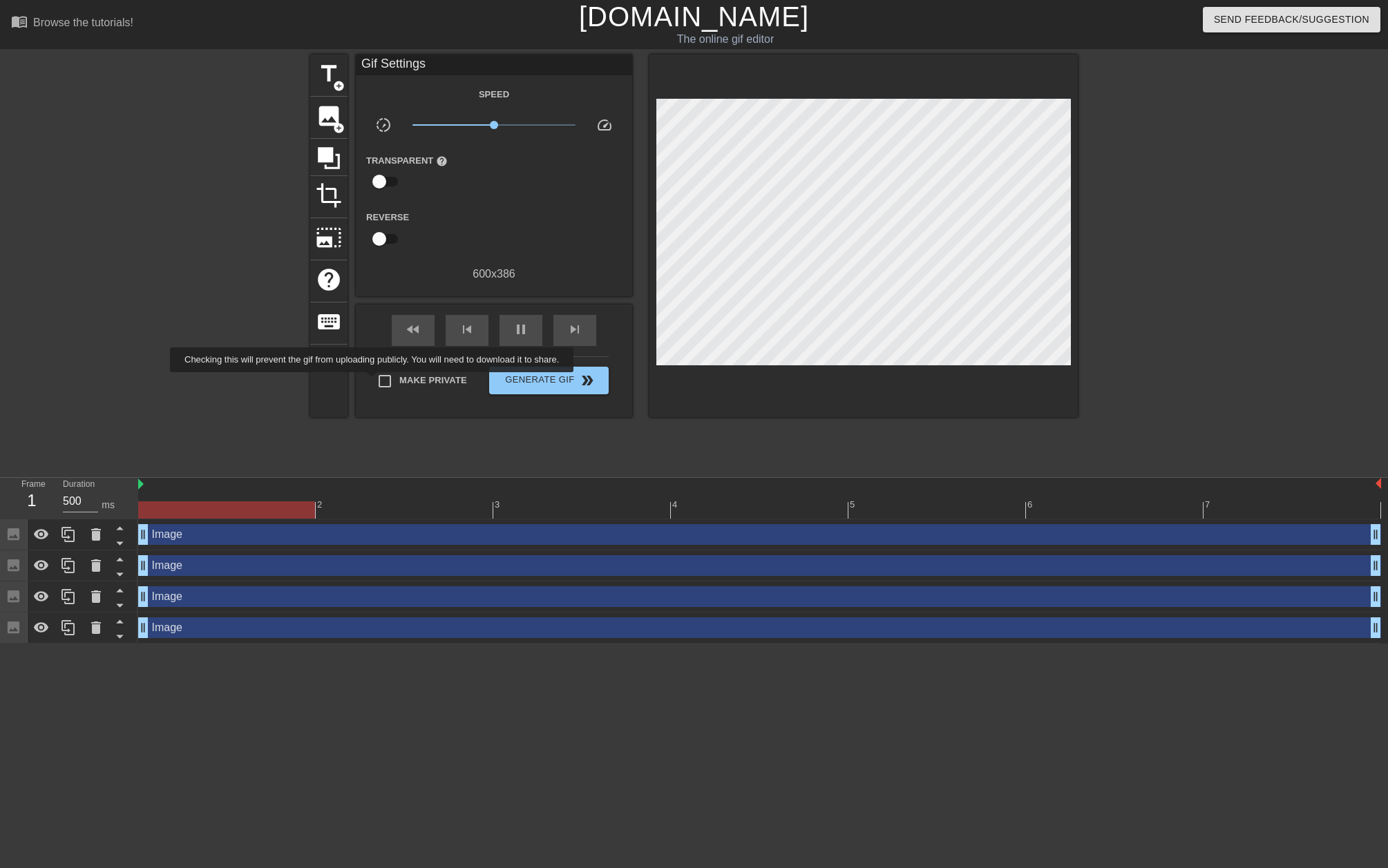
click at [383, 382] on input "Make Private" at bounding box center [384, 381] width 29 height 29
checkbox input "true"
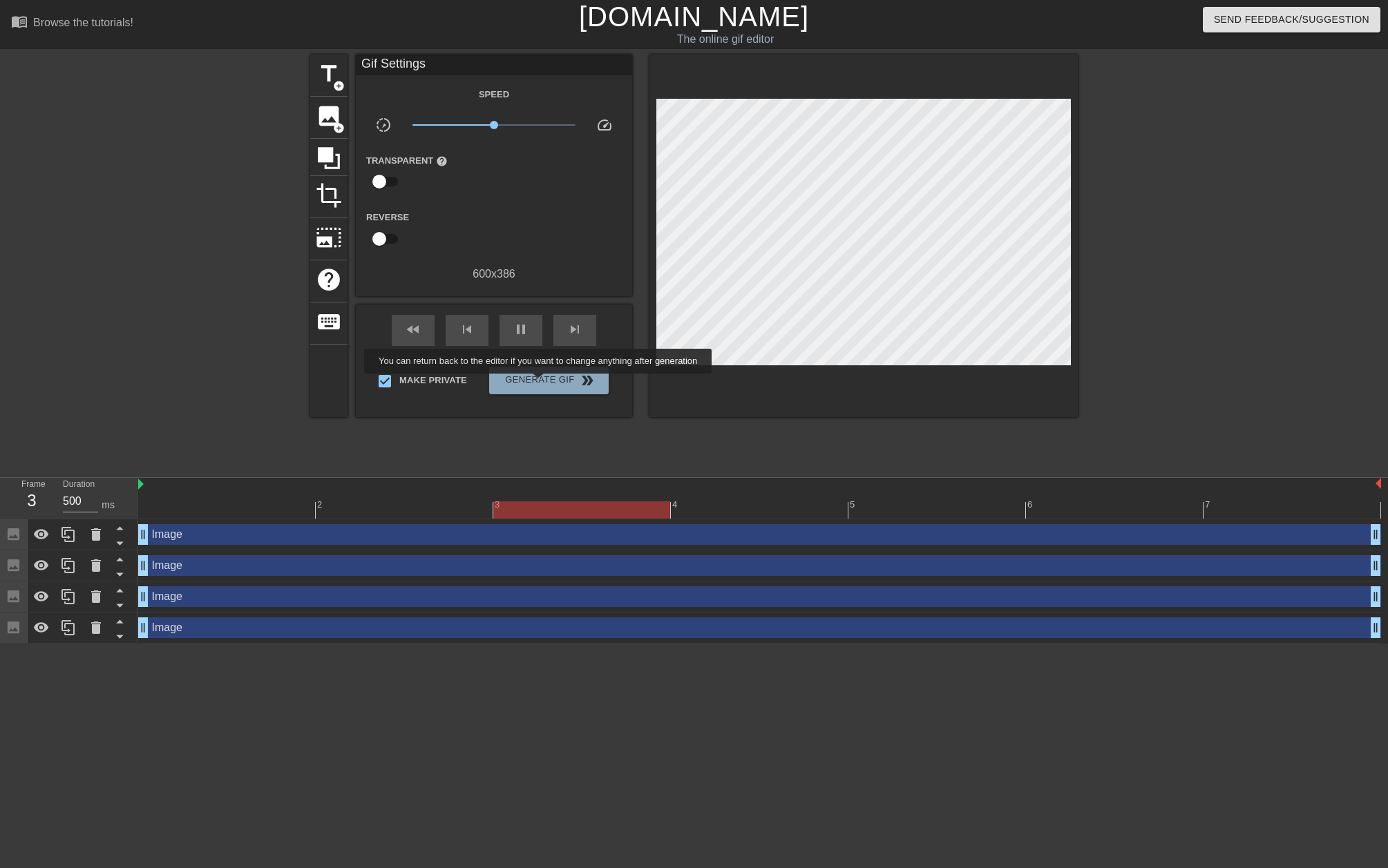
click at [547, 384] on span "Generate Gif double_arrow" at bounding box center [549, 381] width 108 height 17
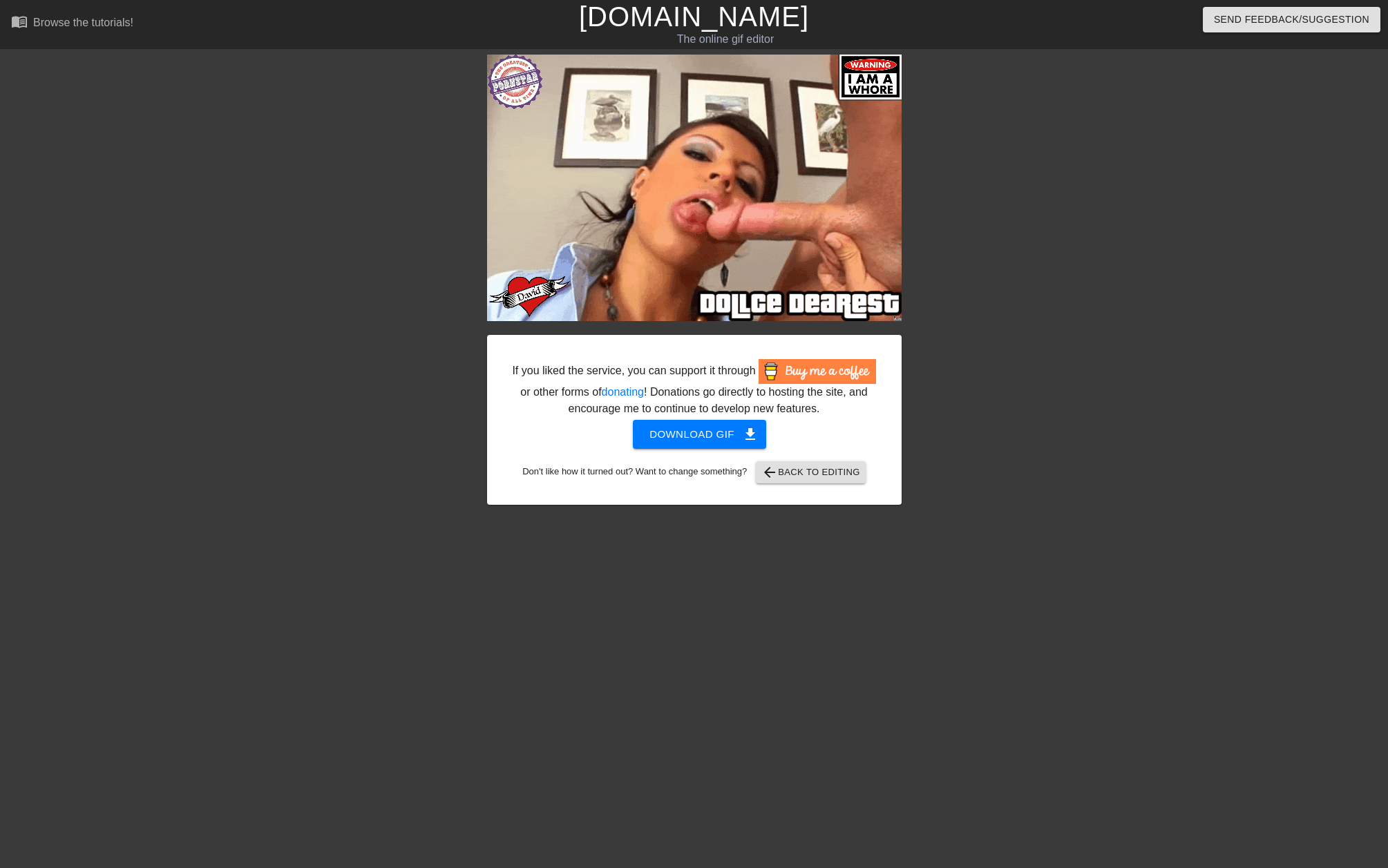
click at [748, 443] on span "get_app" at bounding box center [750, 435] width 17 height 17
